Goal: Information Seeking & Learning: Learn about a topic

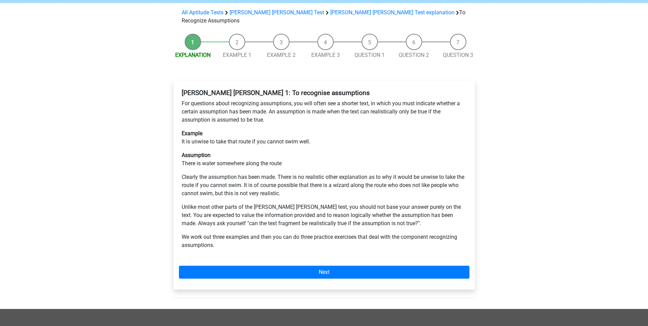
scroll to position [68, 0]
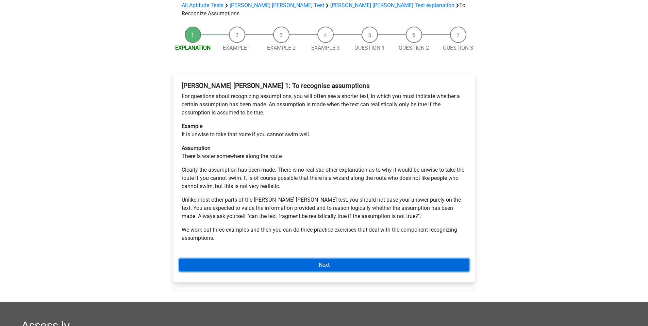
click at [304, 258] on link "Next" at bounding box center [324, 264] width 291 height 13
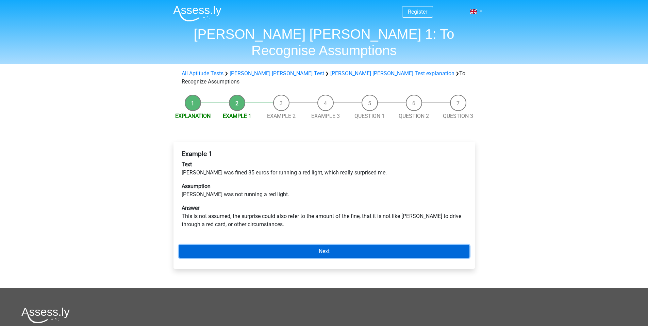
click at [299, 245] on link "Next" at bounding box center [324, 251] width 291 height 13
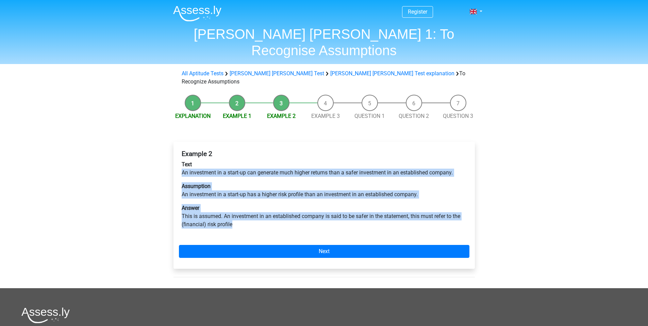
drag, startPoint x: 263, startPoint y: 197, endPoint x: 153, endPoint y: 148, distance: 120.6
click at [153, 148] on div "Register Nederlands English" at bounding box center [324, 233] width 648 height 467
click at [261, 182] on p "Assumption An investment in a start-up has a higher risk profile than an invest…" at bounding box center [324, 190] width 285 height 16
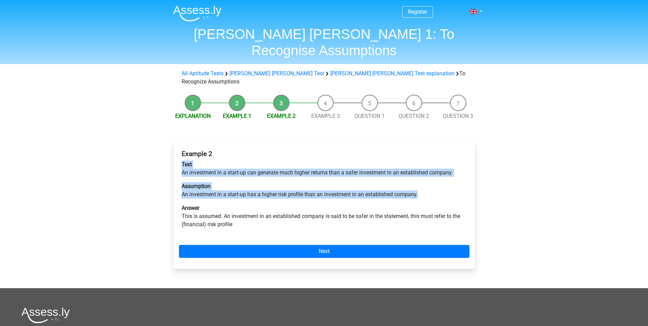
drag, startPoint x: 427, startPoint y: 173, endPoint x: 171, endPoint y: 142, distance: 257.4
click at [171, 142] on div "Example 2 Text An investment in a start-up can generate much higher returns tha…" at bounding box center [324, 208] width 312 height 160
copy div "Text An investment in a start-up can generate much higher returns than a safer …"
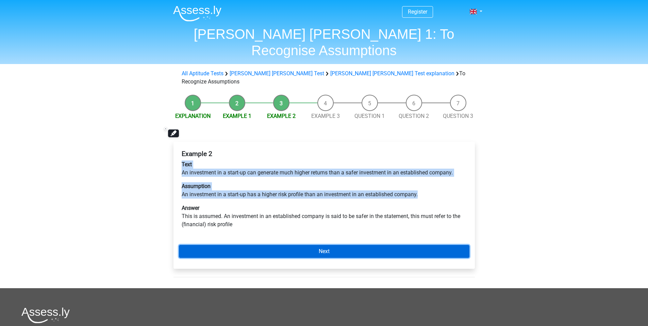
click at [327, 245] on link "Next" at bounding box center [324, 251] width 291 height 13
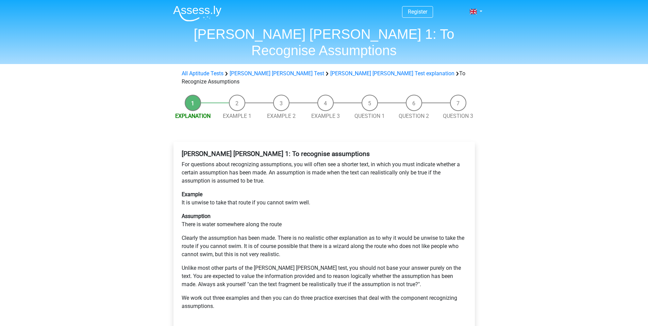
scroll to position [68, 0]
